Goal: Task Accomplishment & Management: Manage account settings

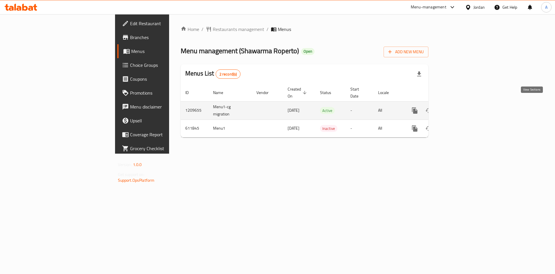
click at [460, 107] on icon "enhanced table" at bounding box center [456, 110] width 7 height 7
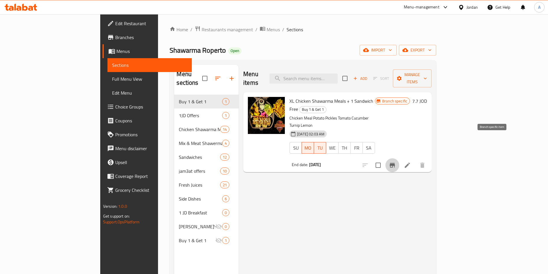
click at [399, 158] on button "Branch-specific-item" at bounding box center [393, 165] width 14 height 14
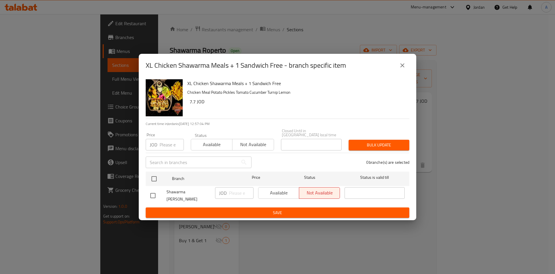
click at [406, 72] on button "close" at bounding box center [402, 65] width 14 height 14
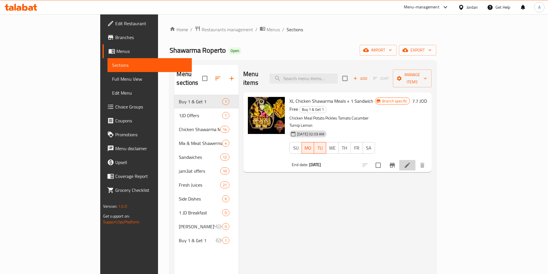
click at [416, 160] on li at bounding box center [407, 165] width 16 height 10
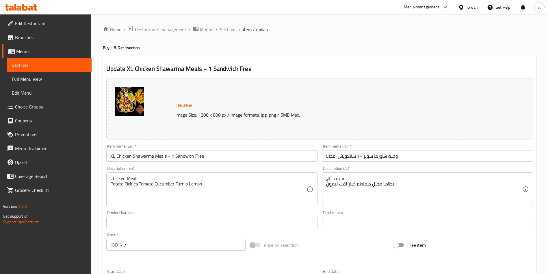
click at [59, 60] on link "Sections" at bounding box center [49, 65] width 84 height 14
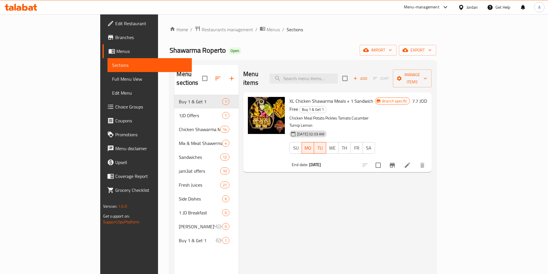
click at [19, 8] on icon at bounding box center [18, 8] width 5 height 5
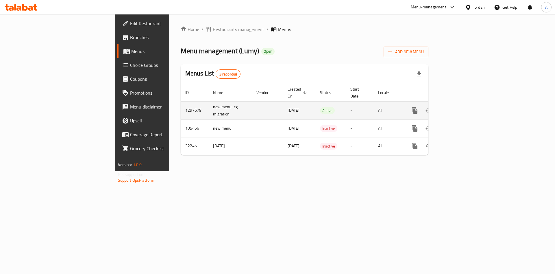
click at [460, 107] on icon "enhanced table" at bounding box center [456, 110] width 7 height 7
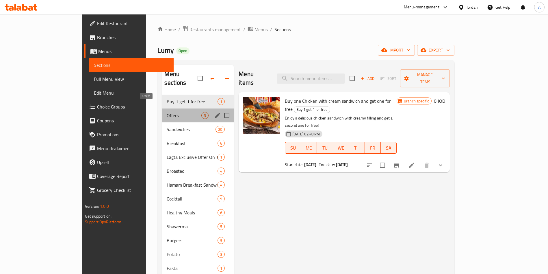
click at [167, 112] on span "Offers" at bounding box center [184, 115] width 35 height 7
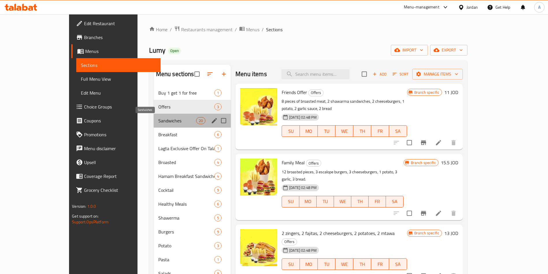
click at [158, 119] on span "Sandwiches" at bounding box center [177, 120] width 38 height 7
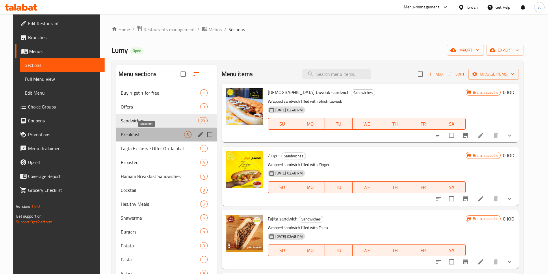
click at [137, 136] on span "Breakfast" at bounding box center [152, 134] width 63 height 7
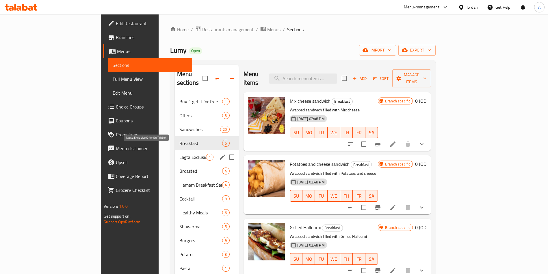
click at [180, 153] on span "Lagta Exclusive Offer On Talabat" at bounding box center [193, 156] width 27 height 7
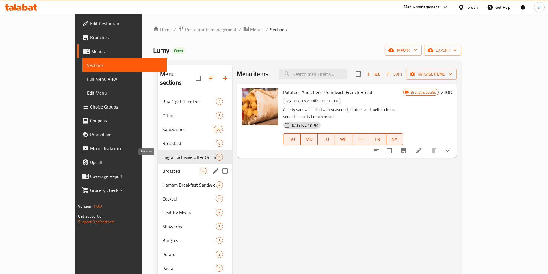
click at [162, 167] on span "Broasted" at bounding box center [181, 170] width 38 height 7
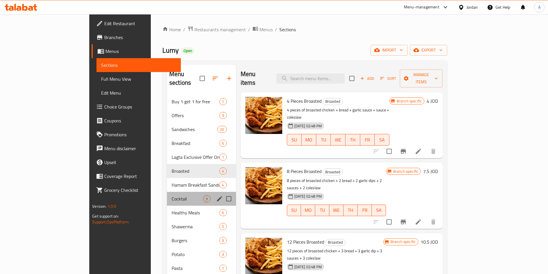
click at [167, 192] on div "Cocktail 9" at bounding box center [201, 199] width 69 height 14
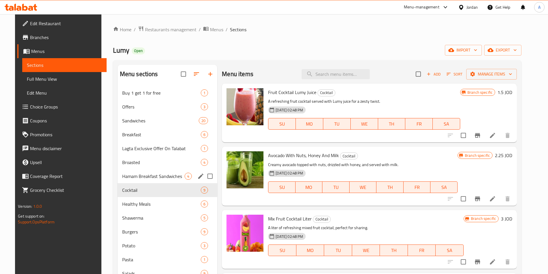
click at [134, 181] on div "Hamam Breakfast Sandwiches 4" at bounding box center [168, 176] width 100 height 14
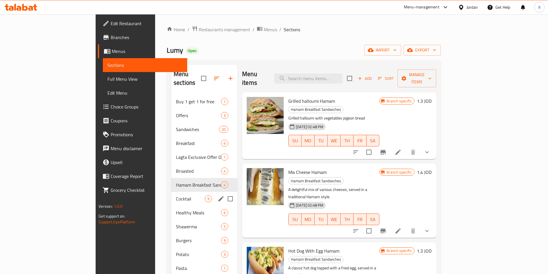
click at [176, 209] on span "Healthy Meals" at bounding box center [198, 212] width 45 height 7
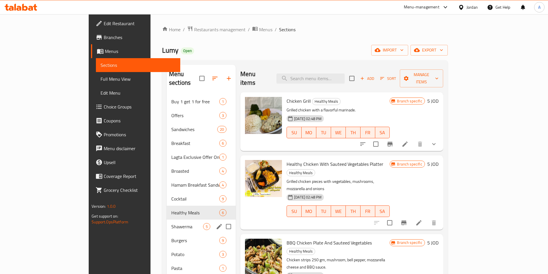
click at [167, 219] on div "Shawerma 5" at bounding box center [201, 226] width 69 height 14
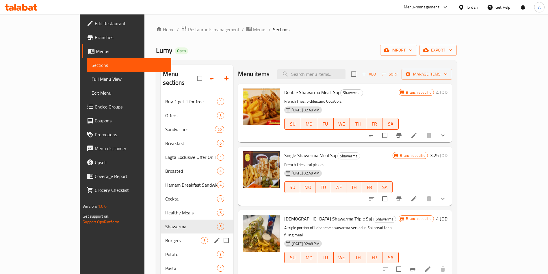
click at [161, 233] on div "Burgers 9" at bounding box center [197, 240] width 73 height 14
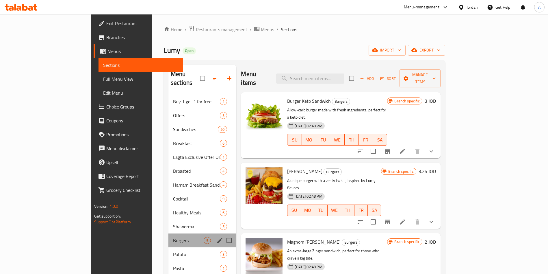
click at [169, 237] on div "Burgers 9" at bounding box center [203, 240] width 68 height 14
click at [173, 251] on span "Potato" at bounding box center [188, 254] width 31 height 7
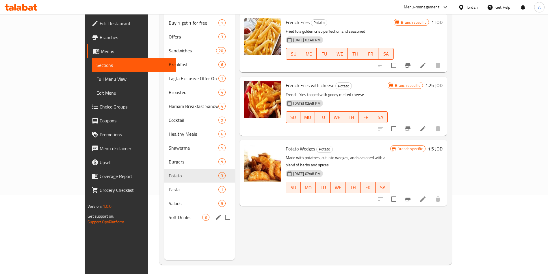
scroll to position [81, 0]
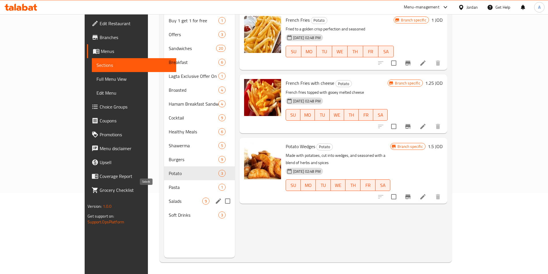
click at [169, 197] on span "Salads" at bounding box center [186, 200] width 34 height 7
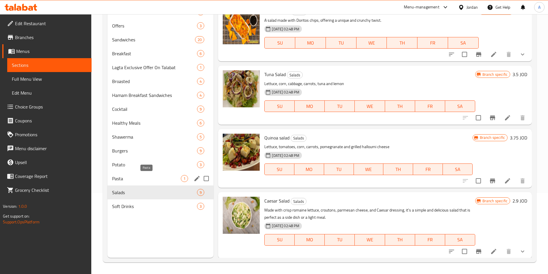
click at [134, 177] on span "Pasta" at bounding box center [146, 178] width 69 height 7
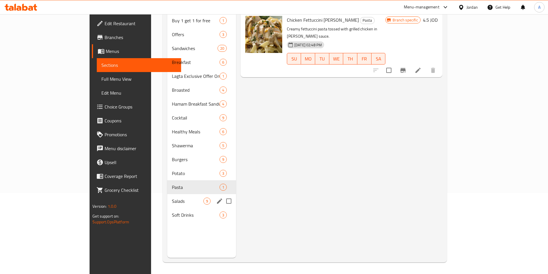
click at [167, 198] on div "Salads 9" at bounding box center [201, 201] width 69 height 14
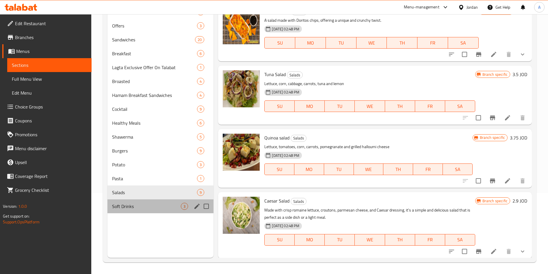
click at [136, 202] on div "Soft Drinks 3" at bounding box center [161, 206] width 106 height 14
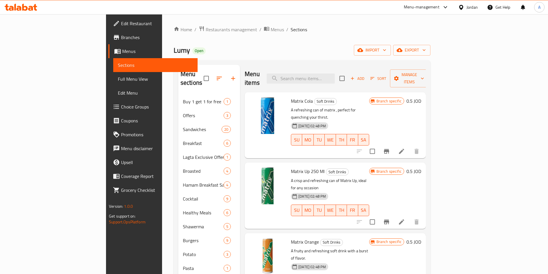
click at [15, 5] on icon at bounding box center [15, 7] width 2 height 7
